Goal: Find specific page/section: Find specific page/section

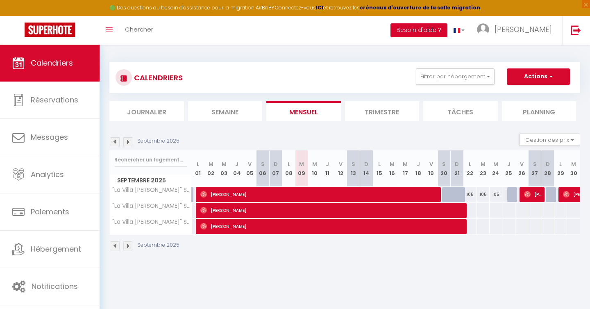
click at [447, 29] on button "Besoin d'aide ?" at bounding box center [418, 30] width 57 height 14
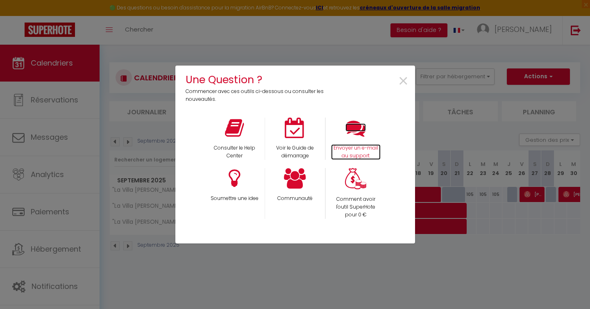
click at [357, 125] on icon at bounding box center [355, 128] width 20 height 20
click at [402, 80] on span "×" at bounding box center [403, 81] width 11 height 26
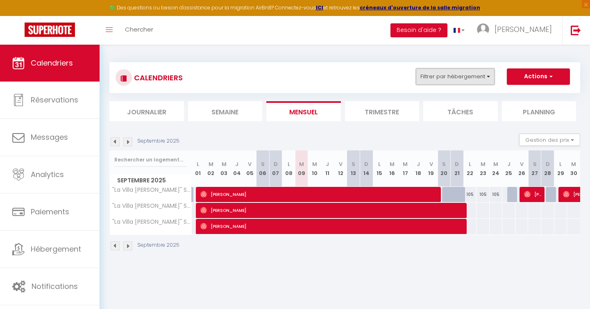
click at [473, 75] on button "Filtrer par hébergement" at bounding box center [455, 76] width 79 height 16
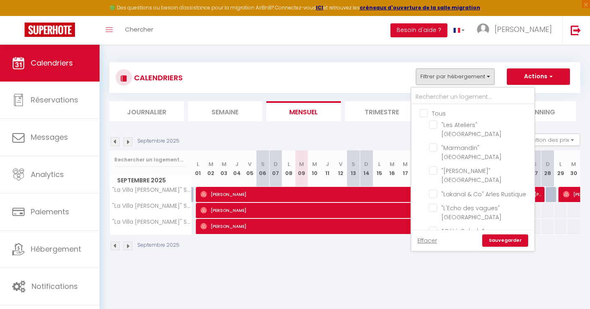
click at [424, 111] on input "Tous" at bounding box center [480, 113] width 123 height 8
checkbox input "true"
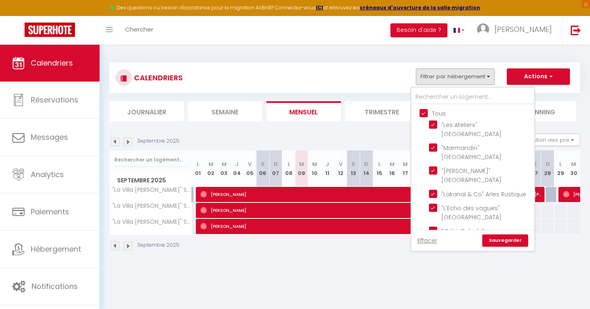
checkbox input "true"
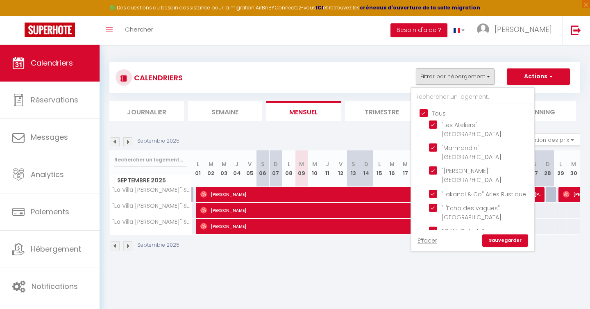
checkbox input "true"
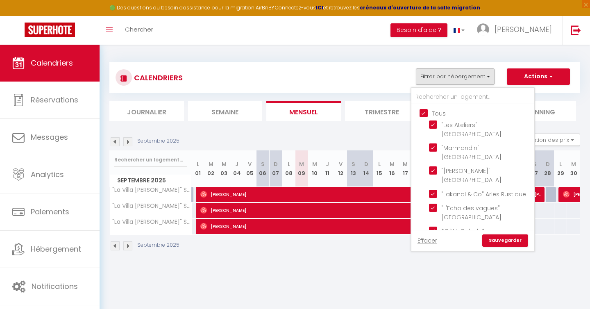
checkbox input "true"
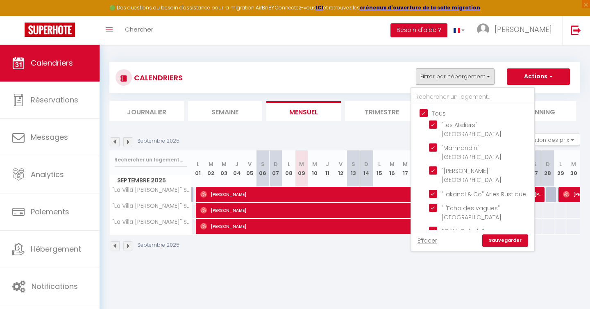
checkbox input "true"
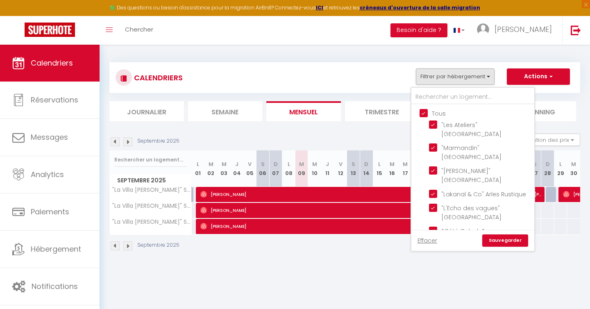
checkbox input "true"
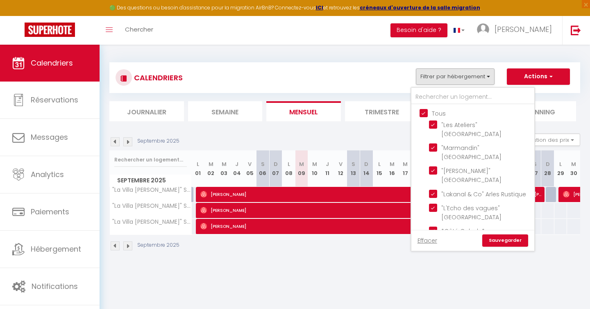
checkbox input "true"
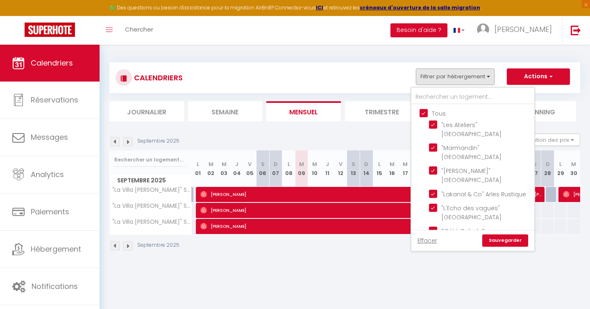
checkbox input "true"
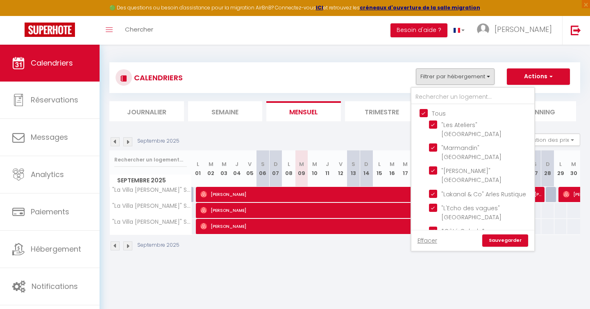
checkbox input "true"
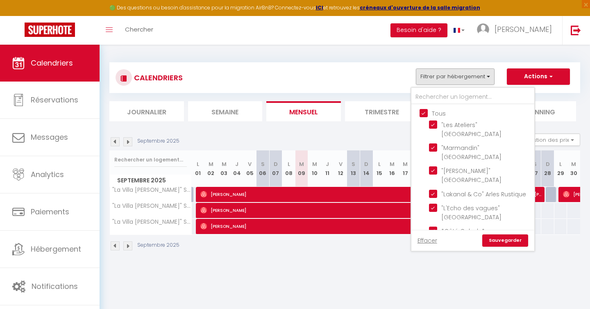
checkbox input "true"
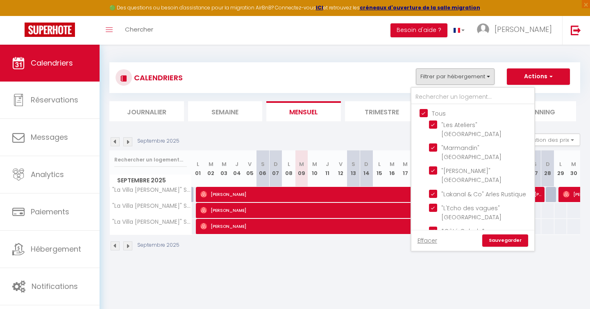
checkbox input "true"
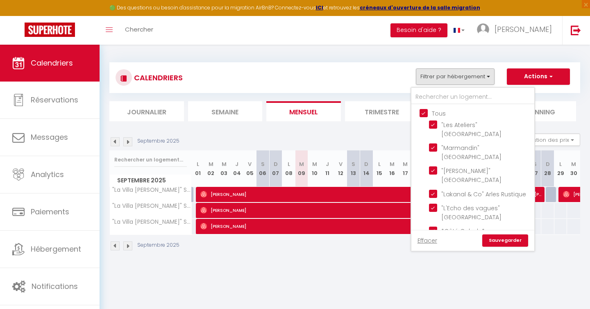
checkbox input "true"
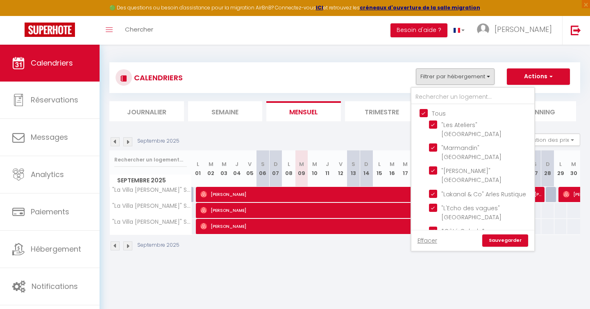
checkbox input "true"
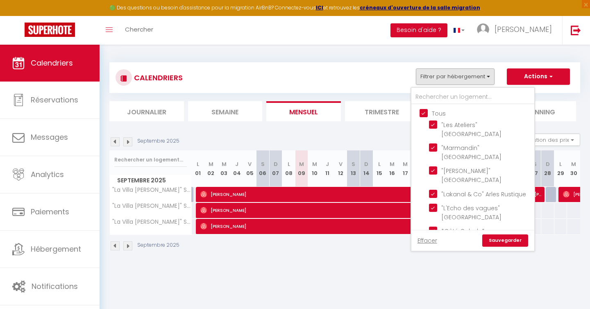
checkbox input "true"
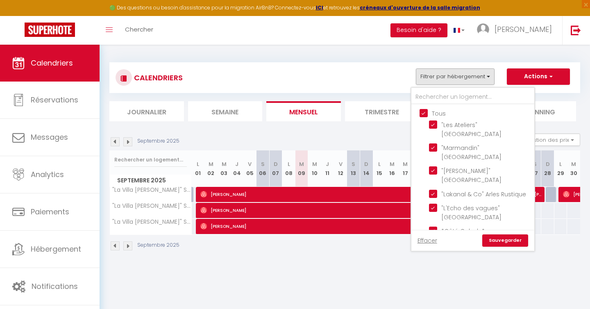
checkbox input "true"
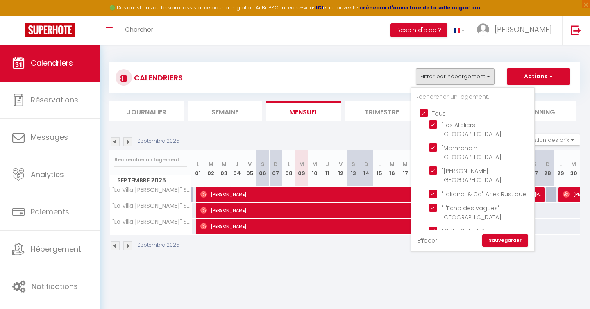
checkbox input "true"
click at [424, 111] on input "Tous" at bounding box center [480, 113] width 123 height 8
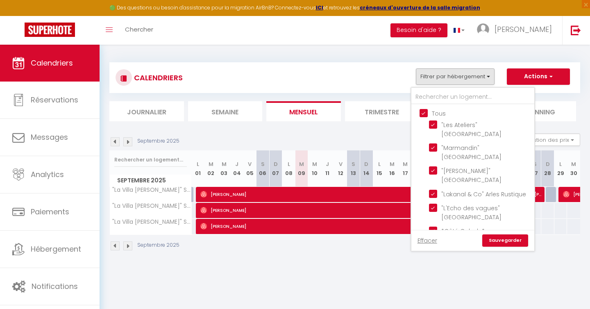
checkbox input "false"
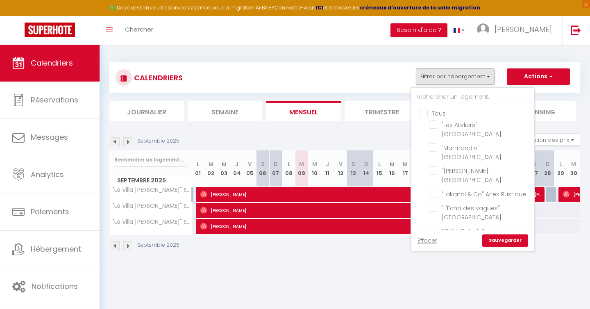
checkbox input "false"
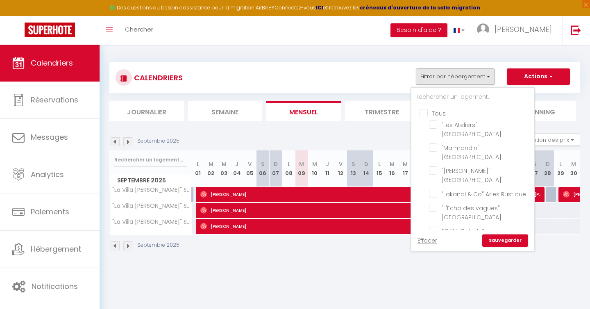
checkbox input "false"
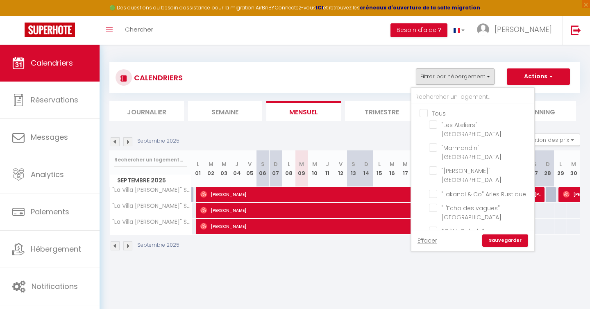
checkbox input "false"
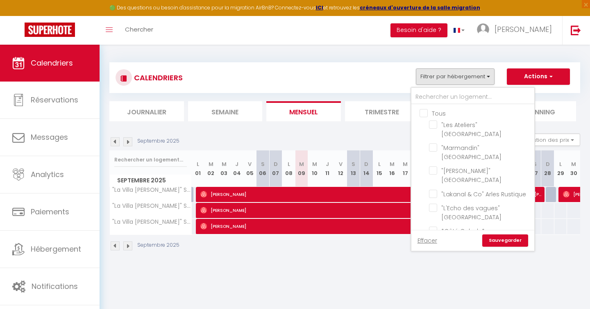
checkbox input "false"
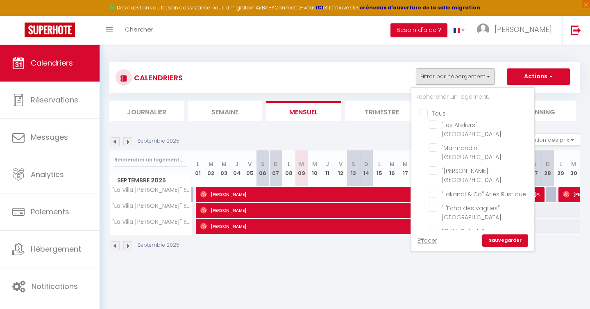
checkbox input "false"
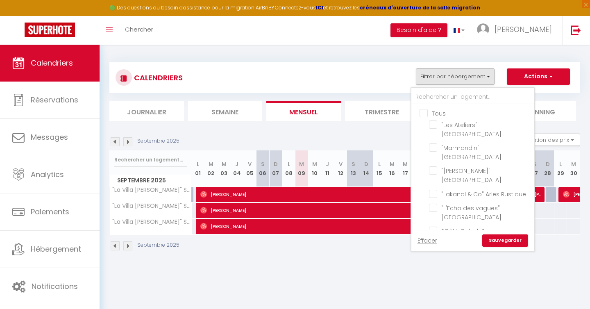
checkbox input "false"
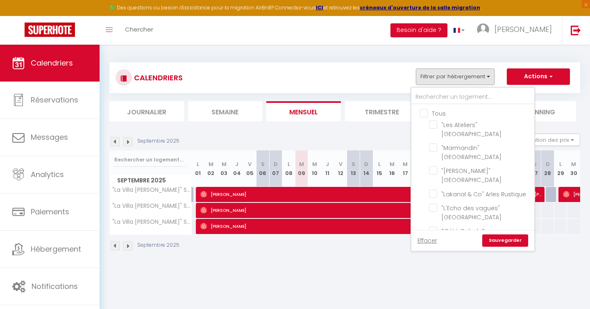
checkbox input "false"
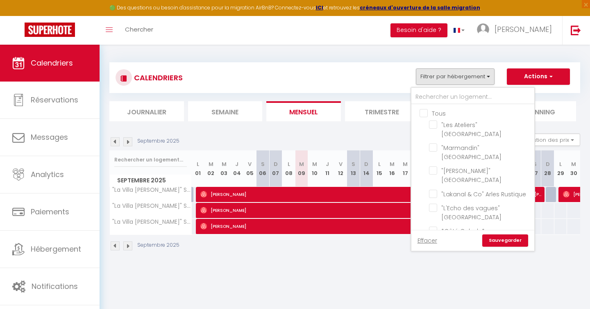
checkbox input "false"
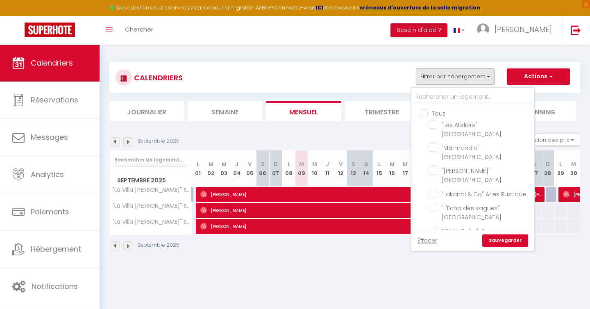
checkbox input "false"
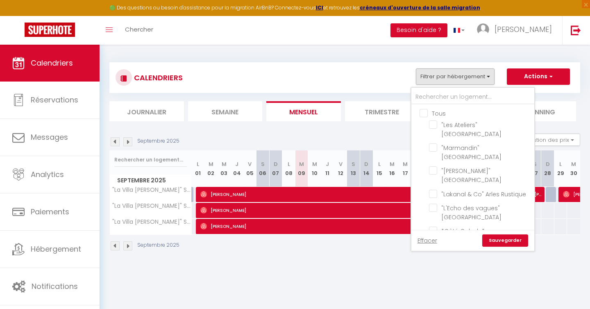
checkbox input "false"
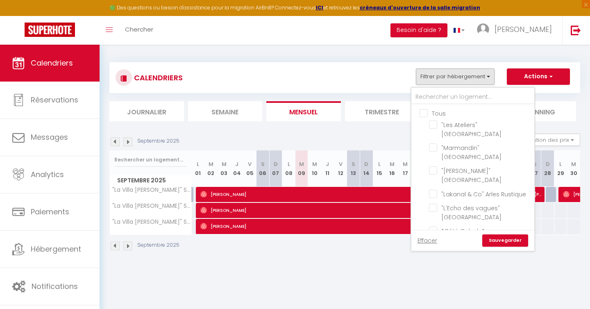
checkbox input "false"
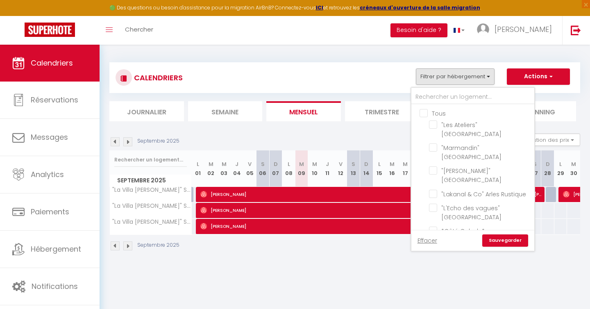
checkbox input "false"
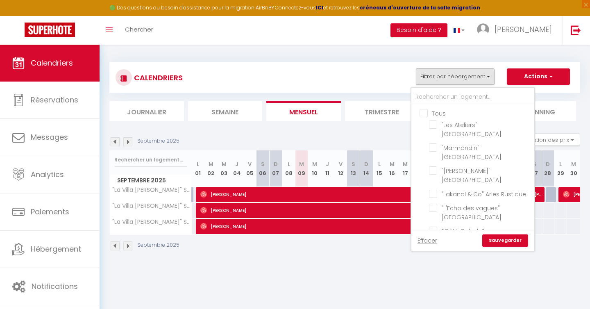
checkbox input "false"
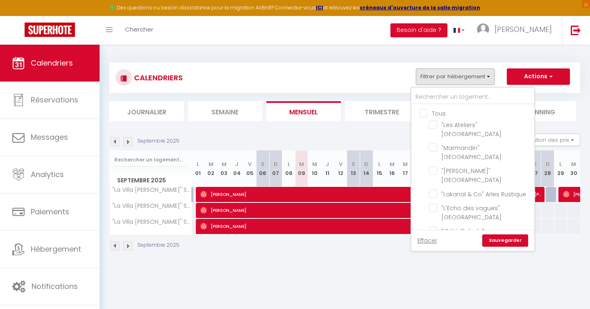
checkbox input "false"
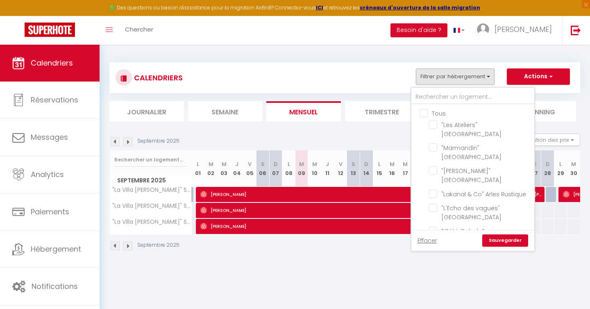
checkbox input "false"
click at [428, 98] on input "text" at bounding box center [472, 97] width 123 height 15
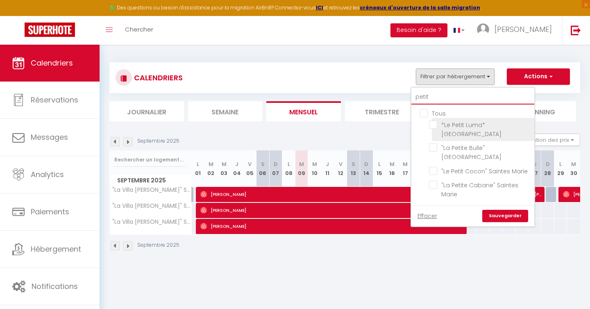
type input "petit"
click at [435, 126] on input "*Le Petit Luma* [GEOGRAPHIC_DATA]" at bounding box center [480, 124] width 102 height 8
checkbox input "true"
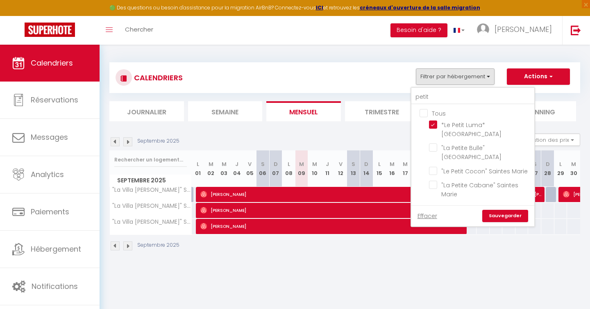
click at [499, 210] on link "Sauvegarder" at bounding box center [505, 216] width 46 height 12
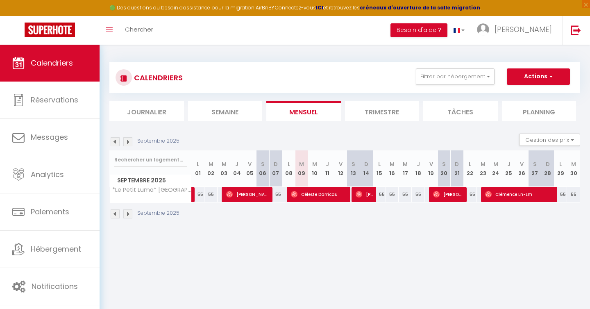
click at [112, 213] on img at bounding box center [115, 213] width 9 height 9
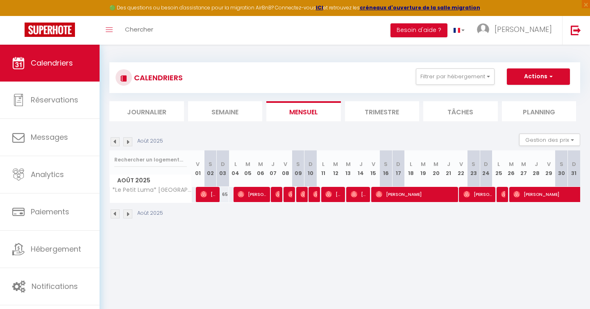
click at [113, 214] on img at bounding box center [115, 213] width 9 height 9
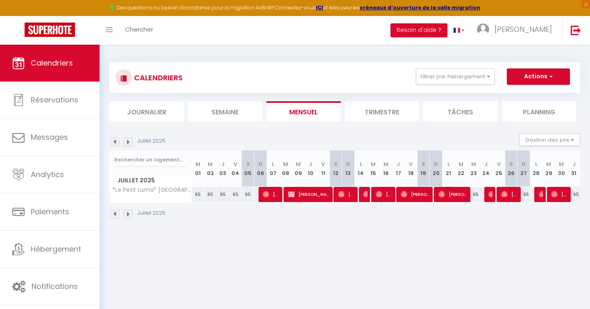
click at [125, 213] on img at bounding box center [127, 213] width 9 height 9
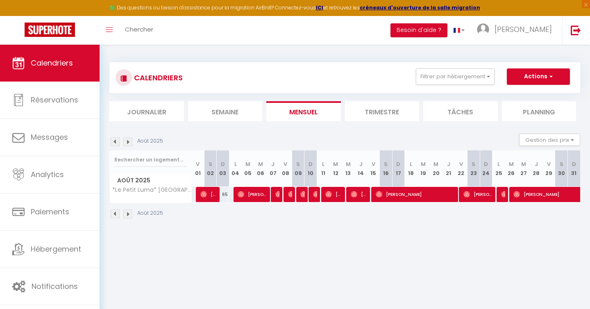
click at [125, 213] on img at bounding box center [127, 213] width 9 height 9
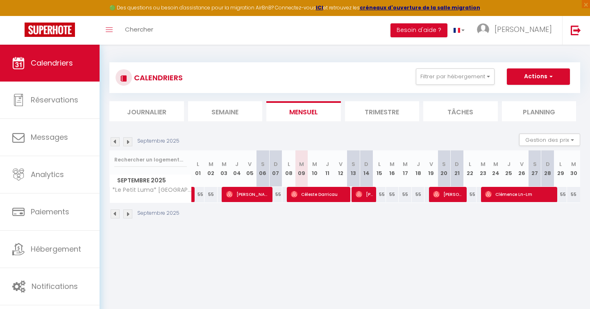
click at [125, 214] on img at bounding box center [127, 213] width 9 height 9
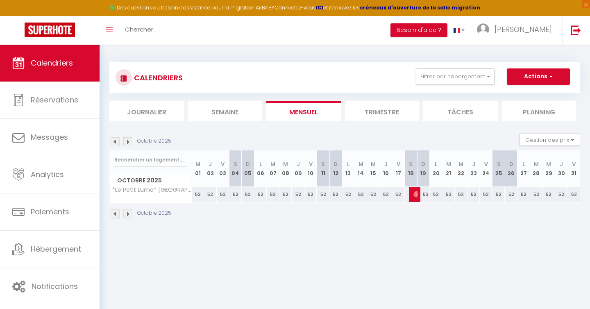
click at [127, 214] on img at bounding box center [127, 213] width 9 height 9
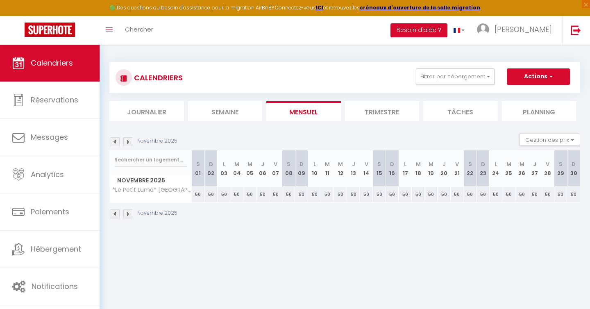
click at [114, 213] on img at bounding box center [115, 213] width 9 height 9
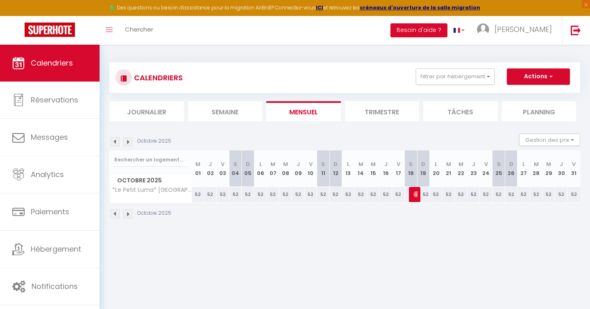
click at [114, 213] on img at bounding box center [115, 213] width 9 height 9
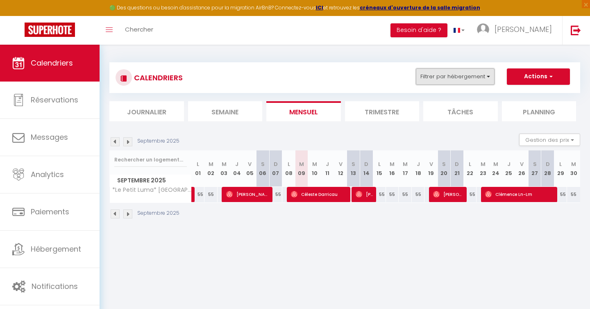
click at [474, 74] on button "Filtrer par hébergement" at bounding box center [455, 76] width 79 height 16
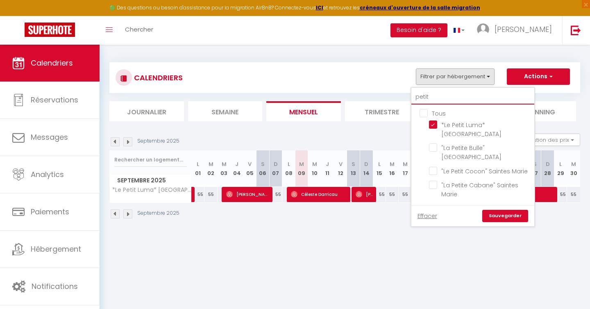
click at [463, 101] on input "petit" at bounding box center [472, 97] width 123 height 15
